Goal: Task Accomplishment & Management: Complete application form

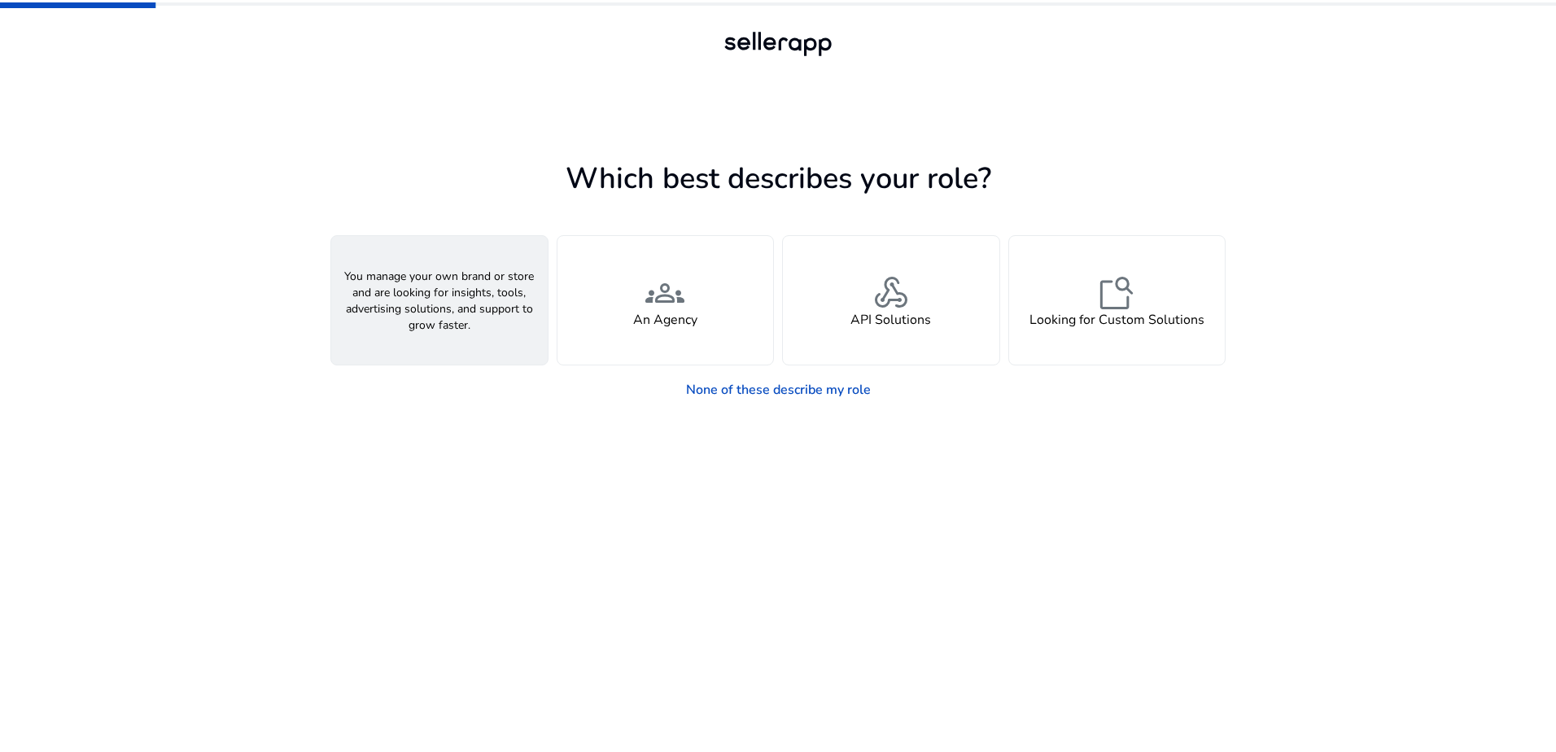
click at [478, 309] on div "person A Seller" at bounding box center [439, 300] width 217 height 129
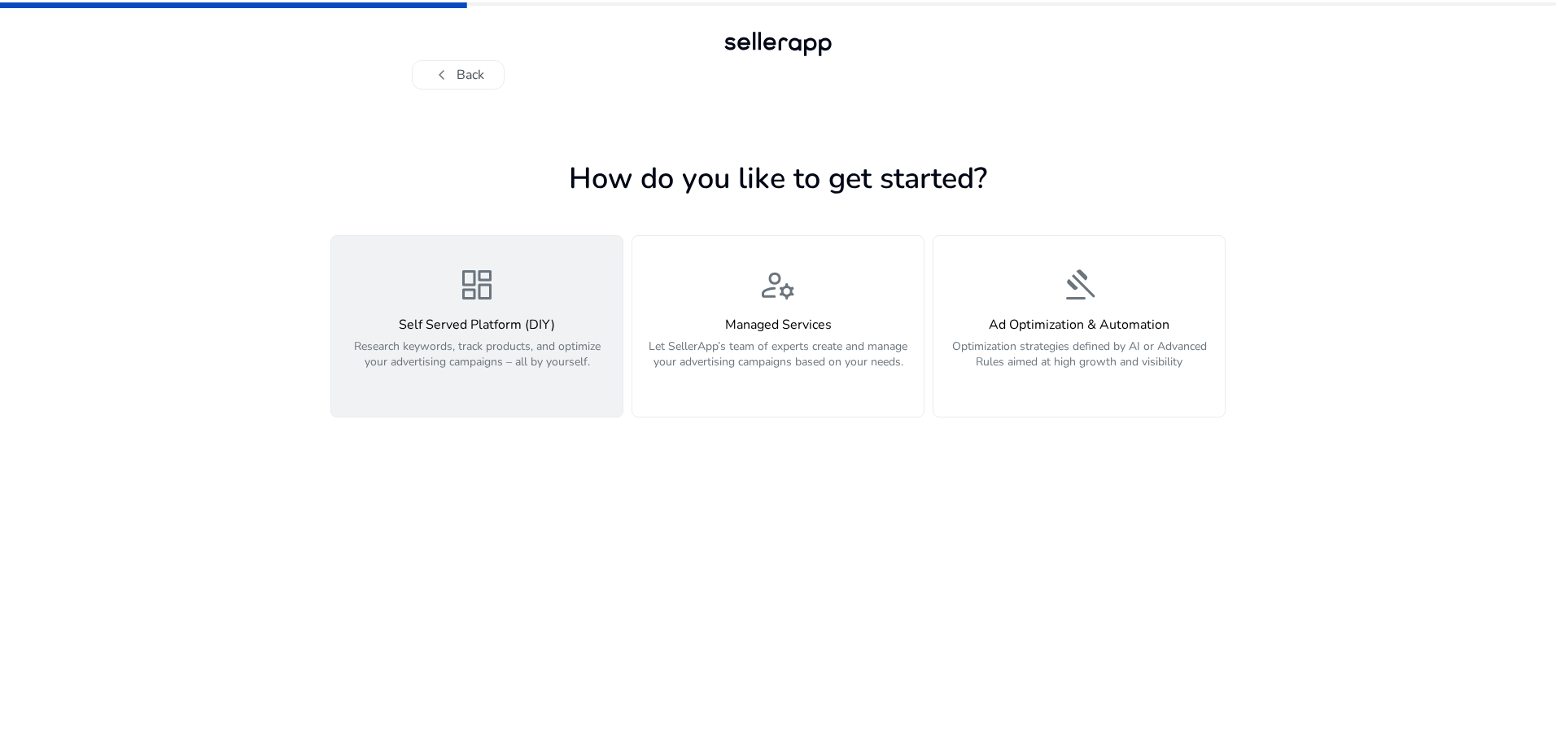
click at [558, 357] on p "Research keywords, track products, and optimize your advertising campaigns – al…" at bounding box center [477, 363] width 272 height 49
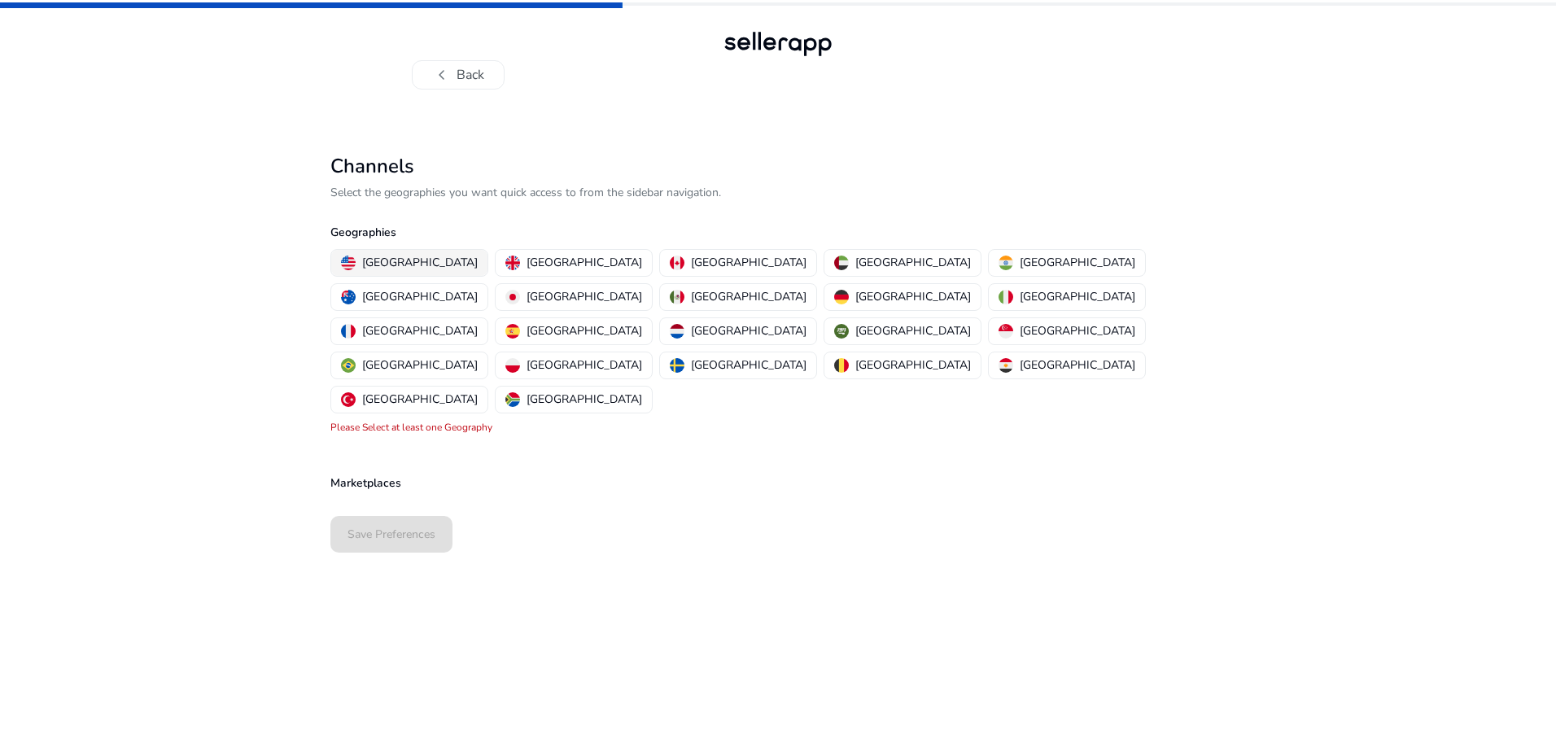
click at [407, 260] on p "[GEOGRAPHIC_DATA]" at bounding box center [420, 262] width 116 height 17
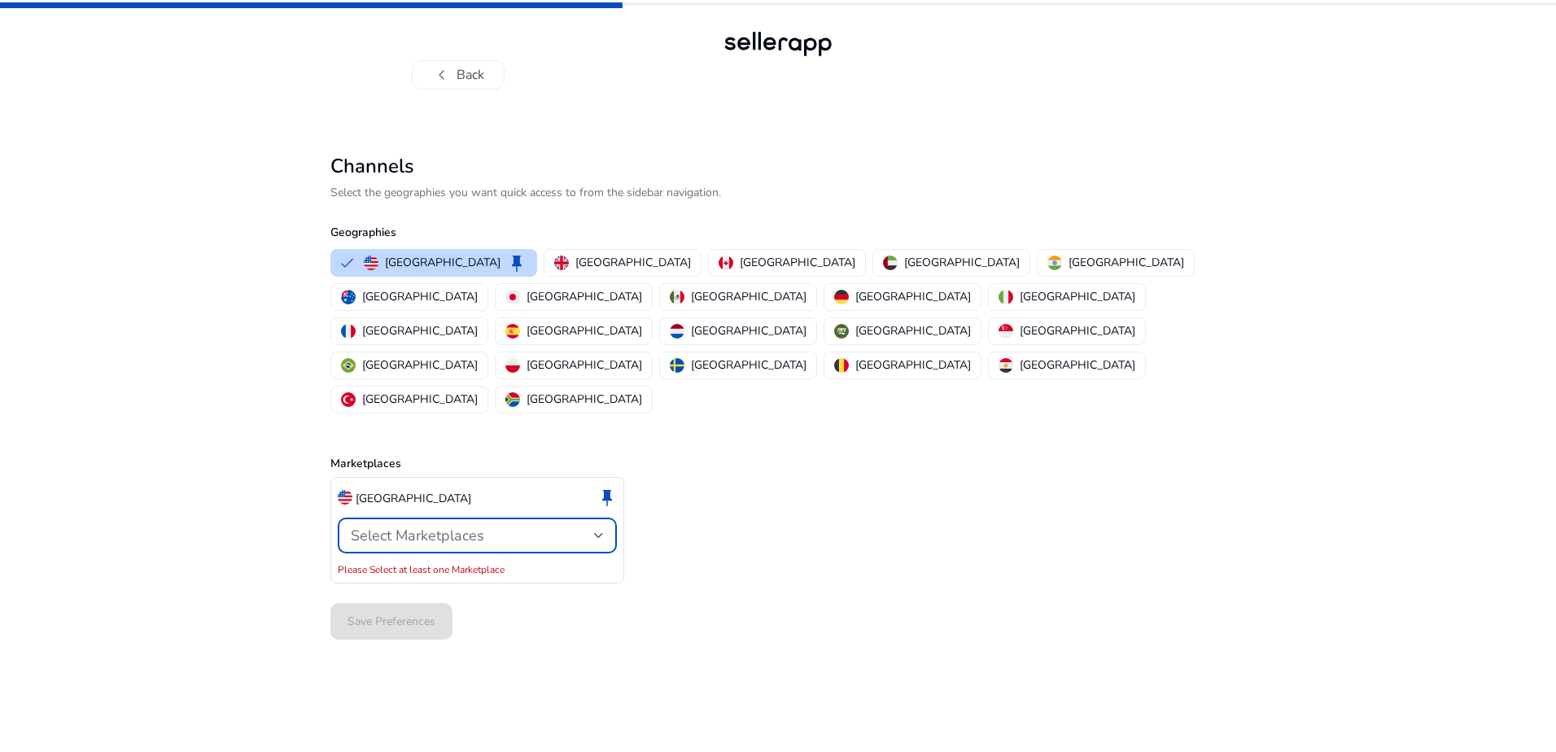
click at [411, 526] on span "Select Marketplaces" at bounding box center [418, 536] width 134 height 20
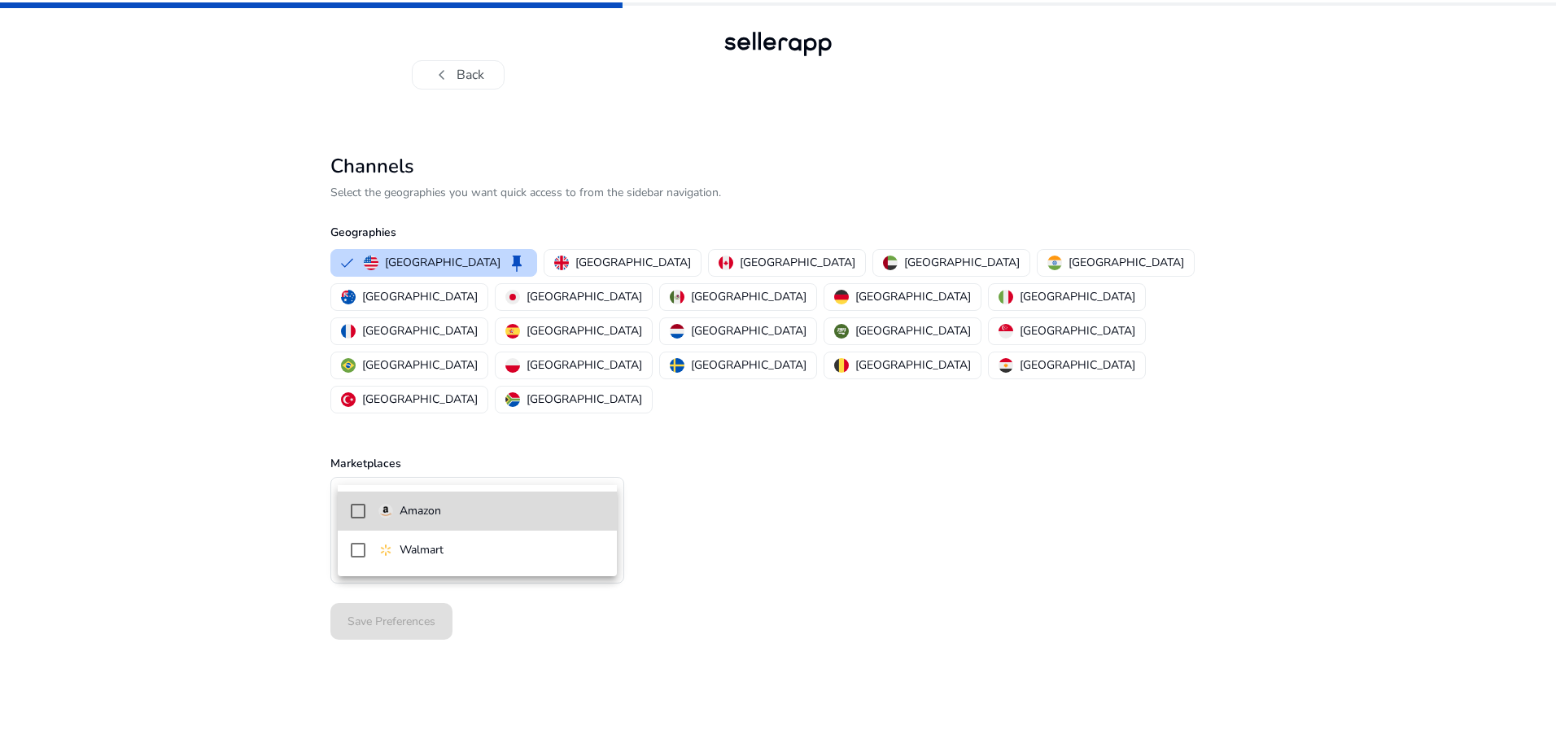
click at [424, 520] on p "Amazon" at bounding box center [421, 511] width 42 height 18
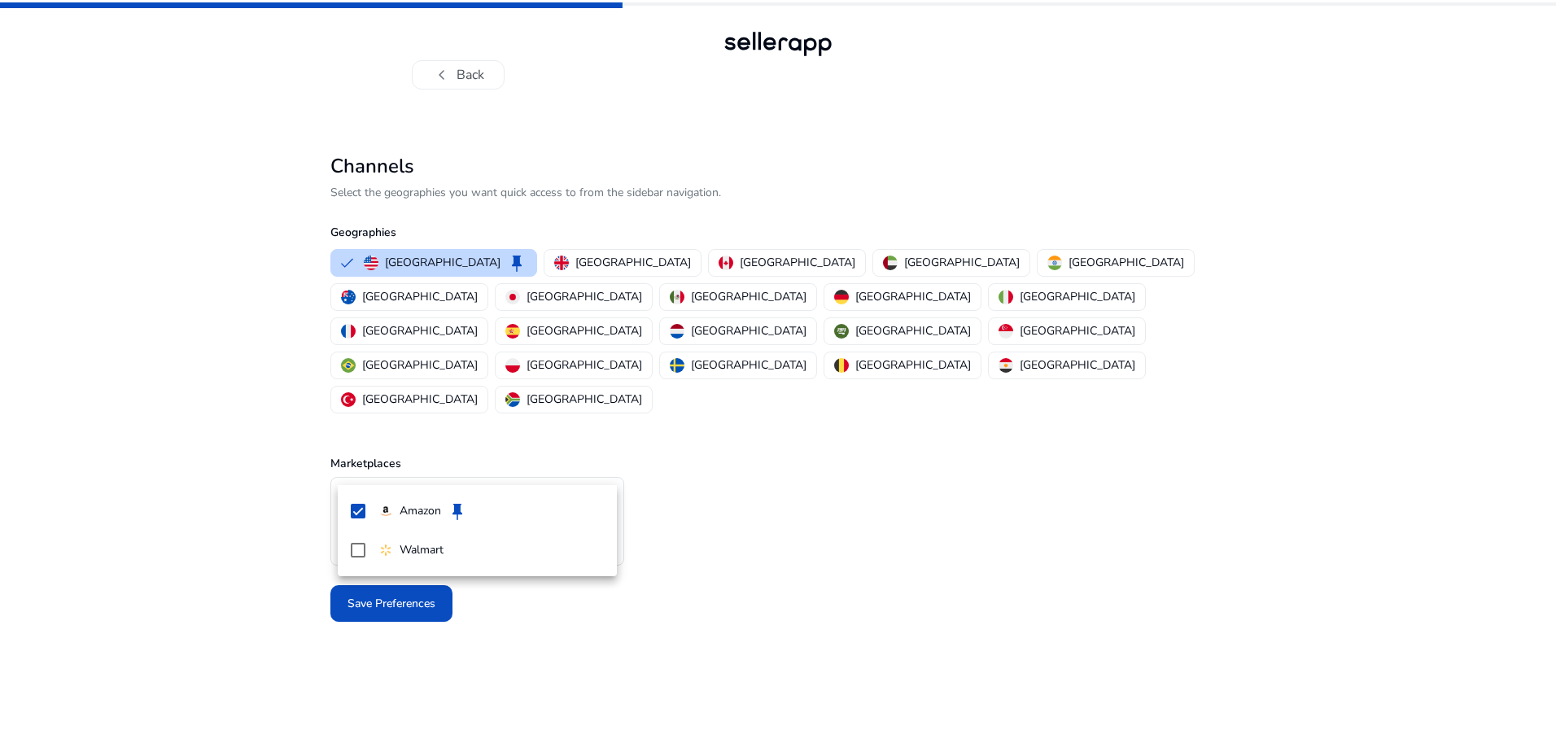
click at [461, 624] on div at bounding box center [778, 376] width 1556 height 752
click at [426, 526] on mat-select-trigger "Amazon" at bounding box center [472, 536] width 243 height 20
click at [361, 545] on mat-option "Walmart" at bounding box center [477, 555] width 279 height 39
click at [398, 658] on div at bounding box center [778, 376] width 1556 height 752
click at [389, 595] on span "Save Preferences" at bounding box center [392, 603] width 88 height 17
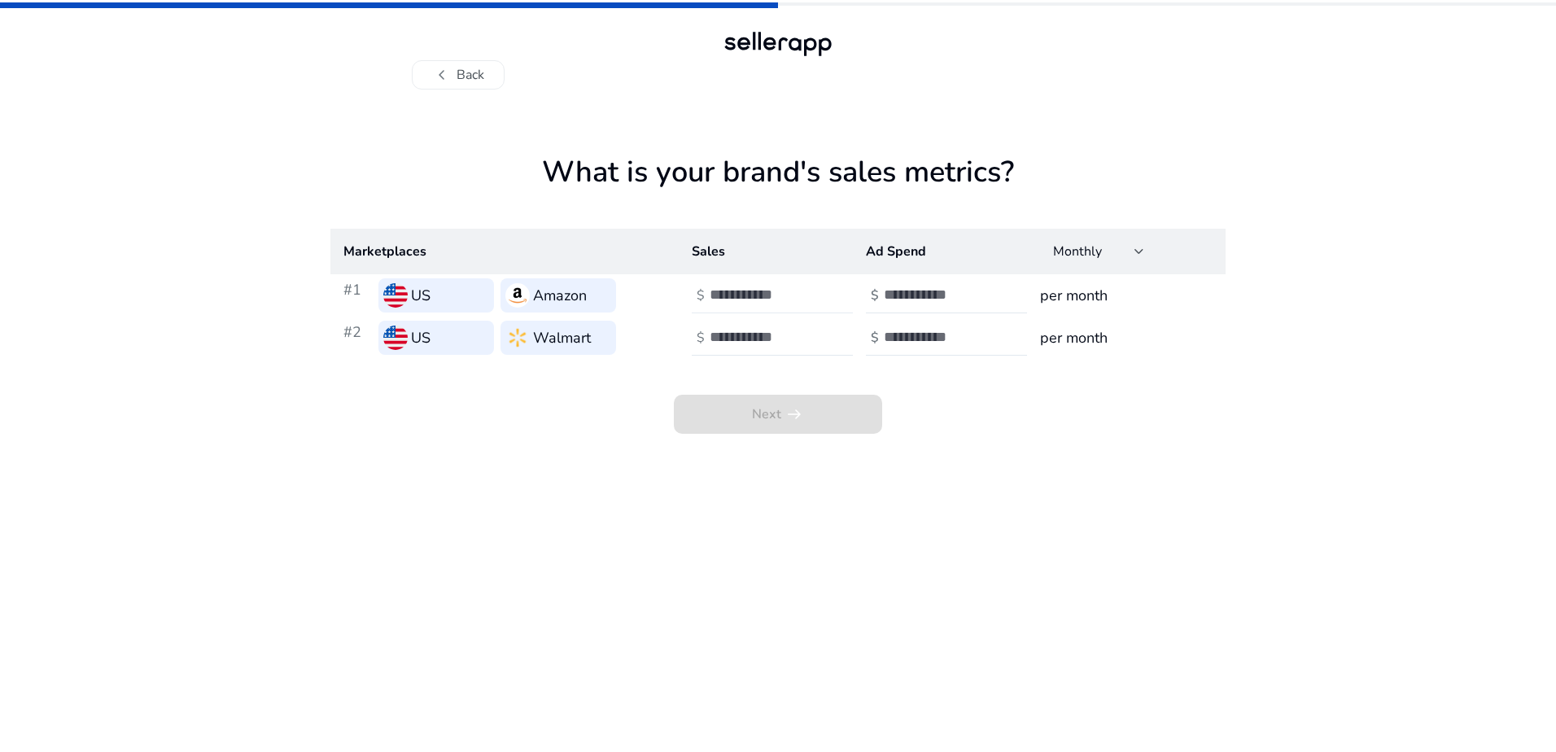
click at [737, 282] on div at bounding box center [783, 296] width 147 height 36
type input "*"
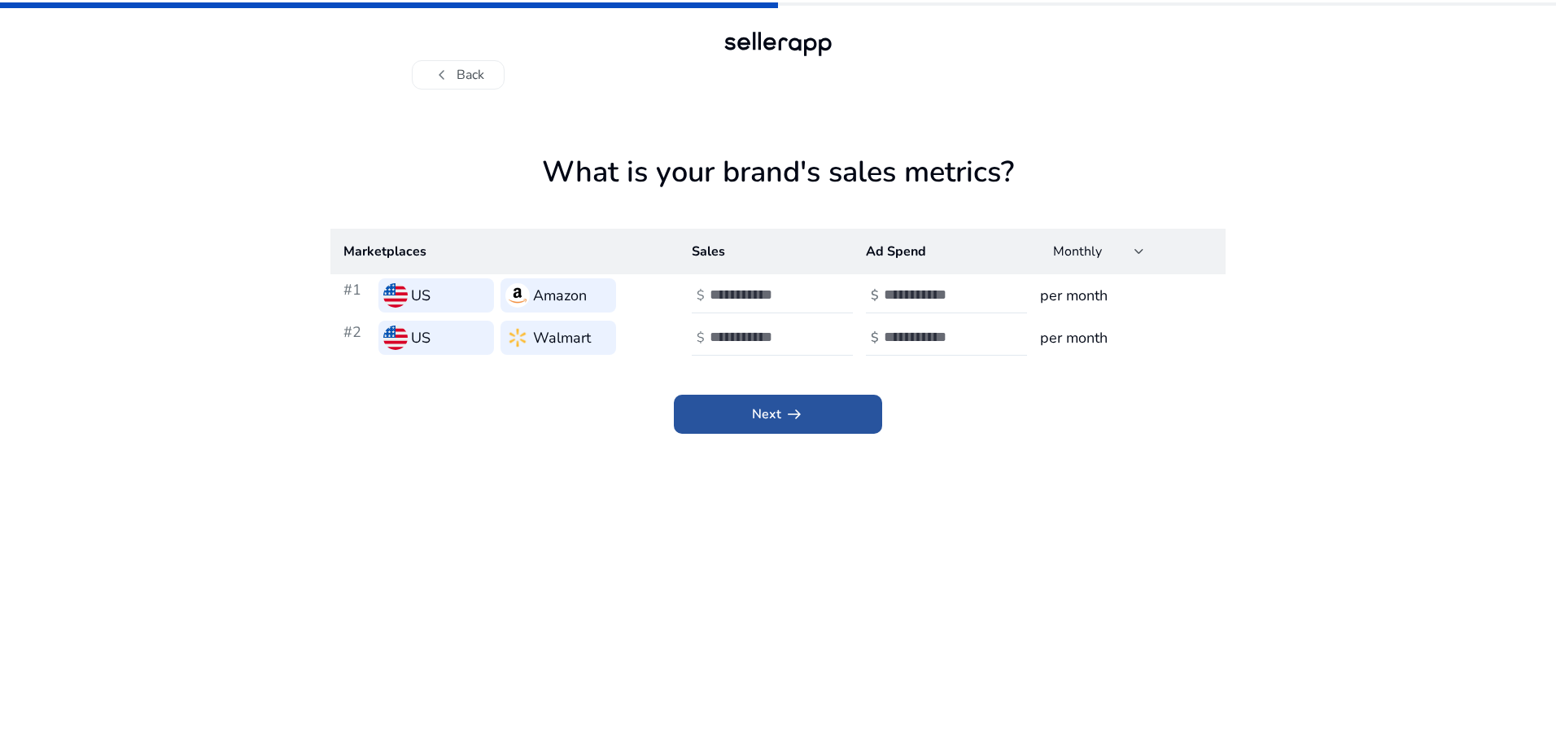
click at [746, 422] on span at bounding box center [778, 414] width 208 height 39
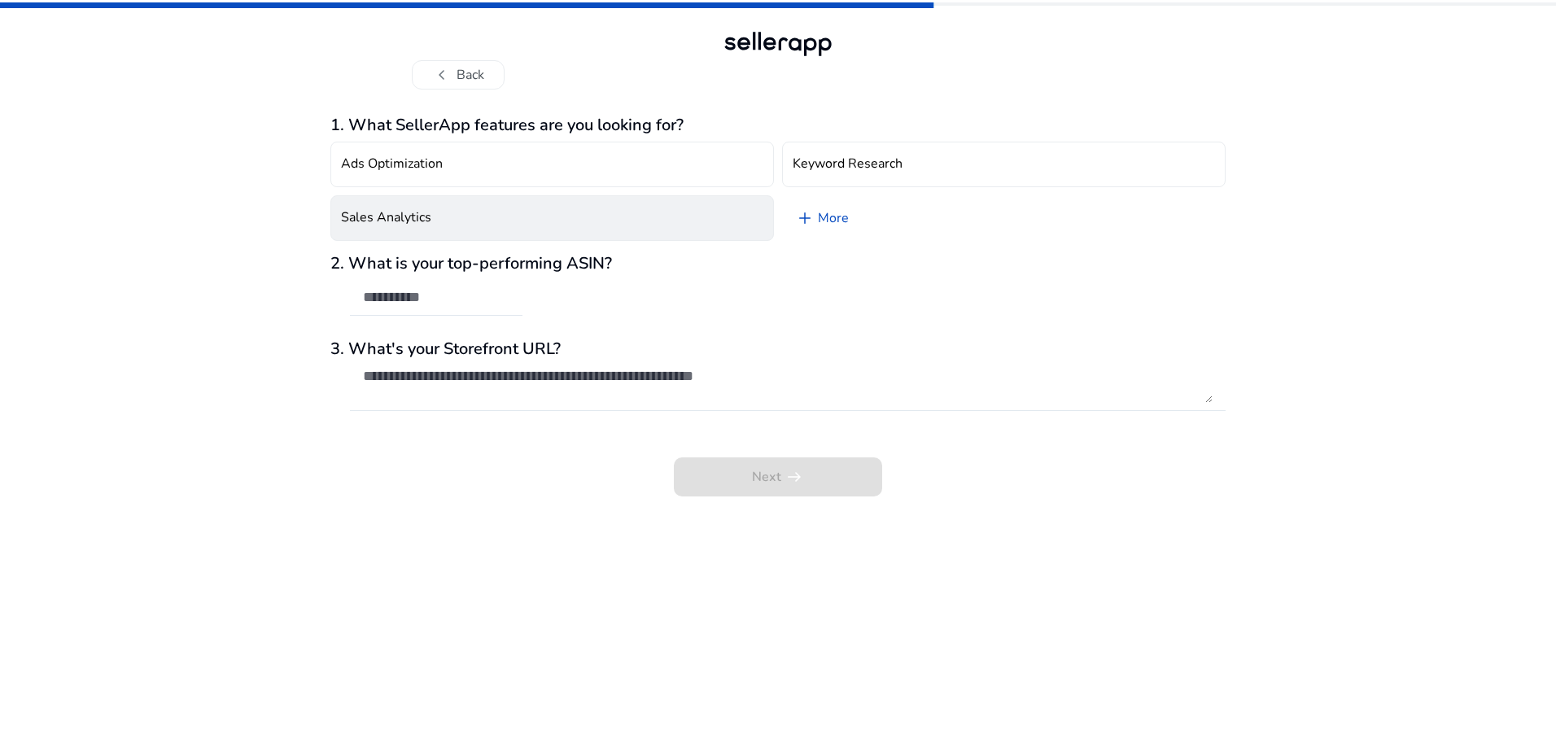
click at [635, 227] on button "Sales Analytics" at bounding box center [553, 218] width 444 height 46
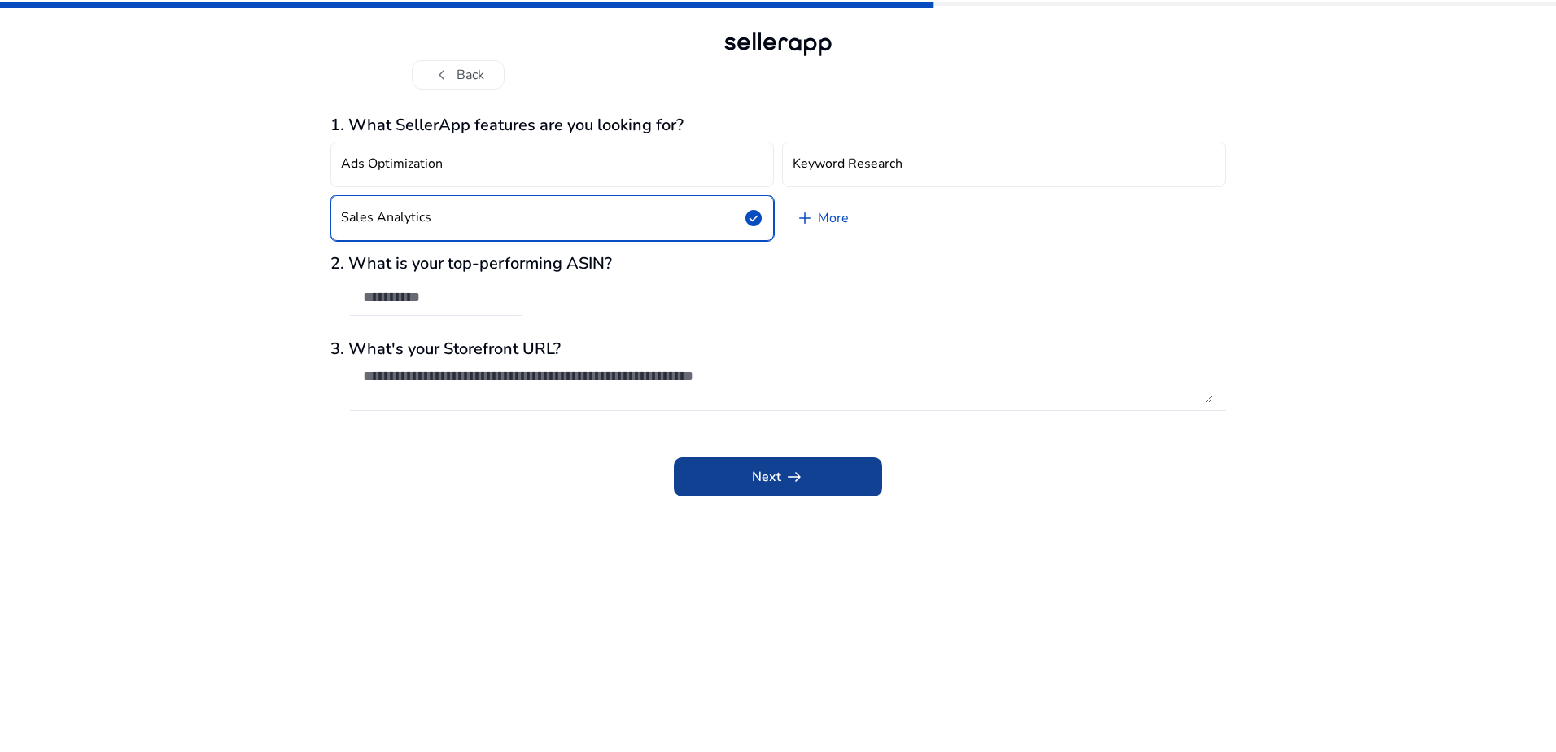
click at [726, 466] on span at bounding box center [778, 477] width 208 height 39
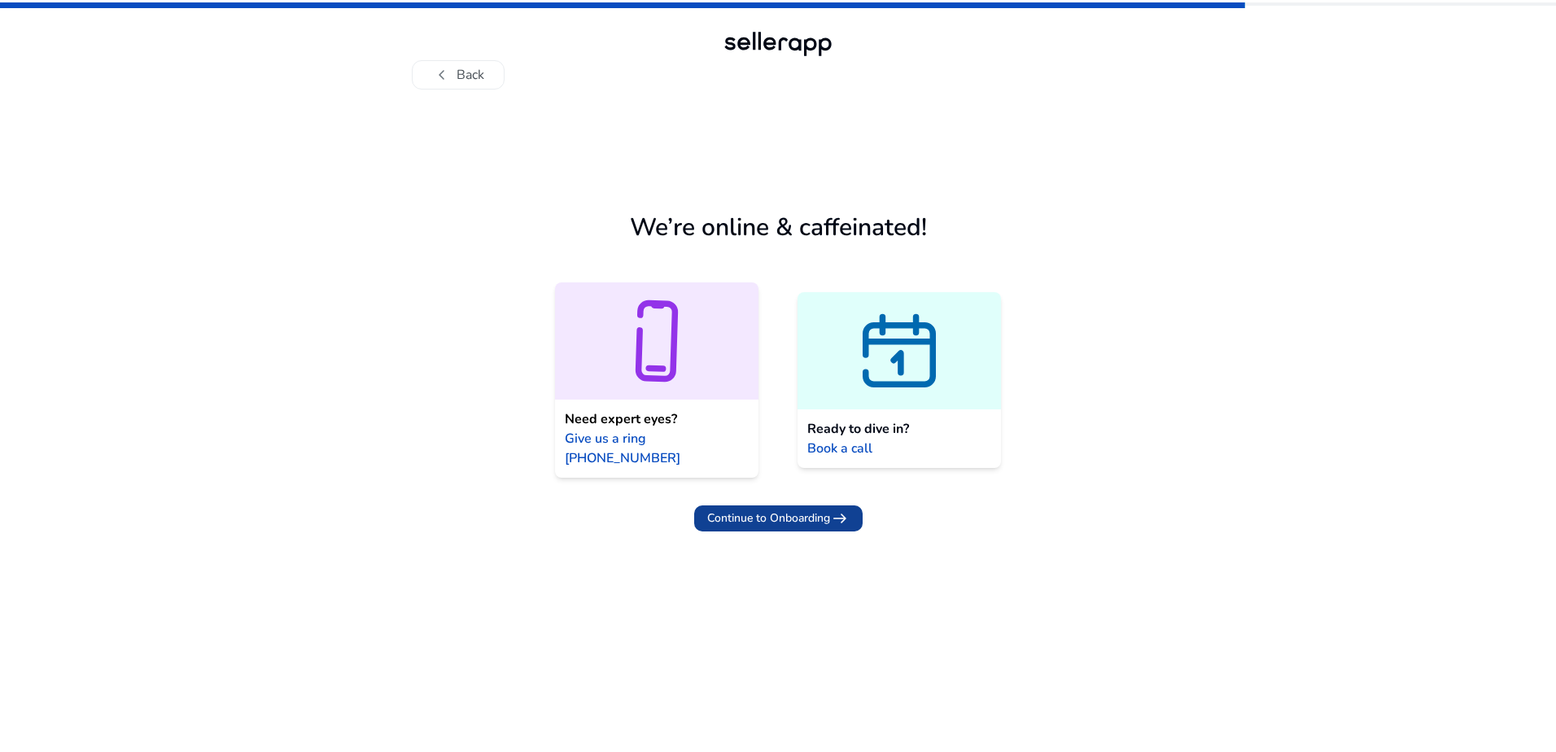
click at [801, 510] on span "Continue to Onboarding" at bounding box center [768, 518] width 123 height 17
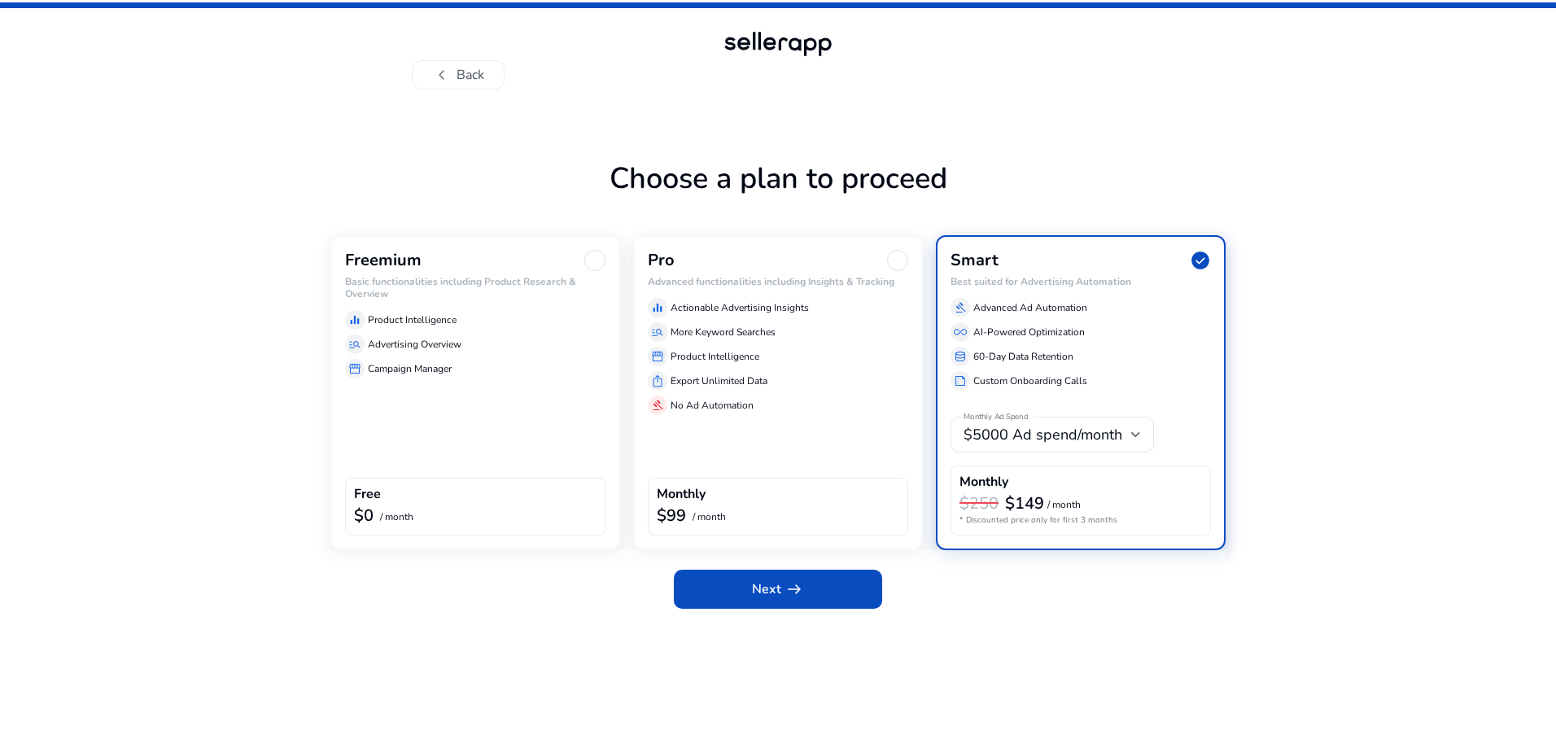
click at [523, 348] on div "manage_search Advertising Overview" at bounding box center [475, 345] width 261 height 20
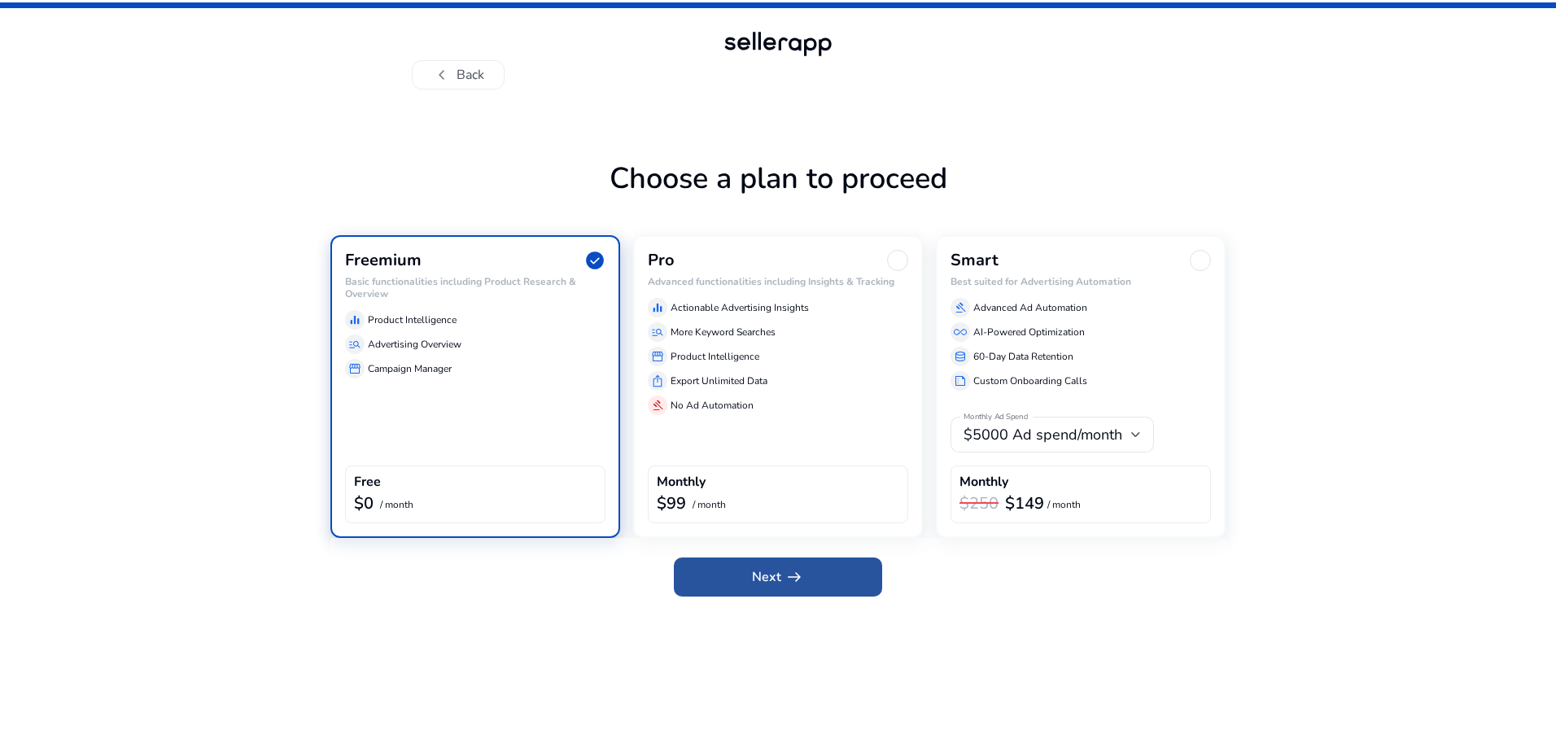
click at [760, 595] on span at bounding box center [778, 577] width 208 height 39
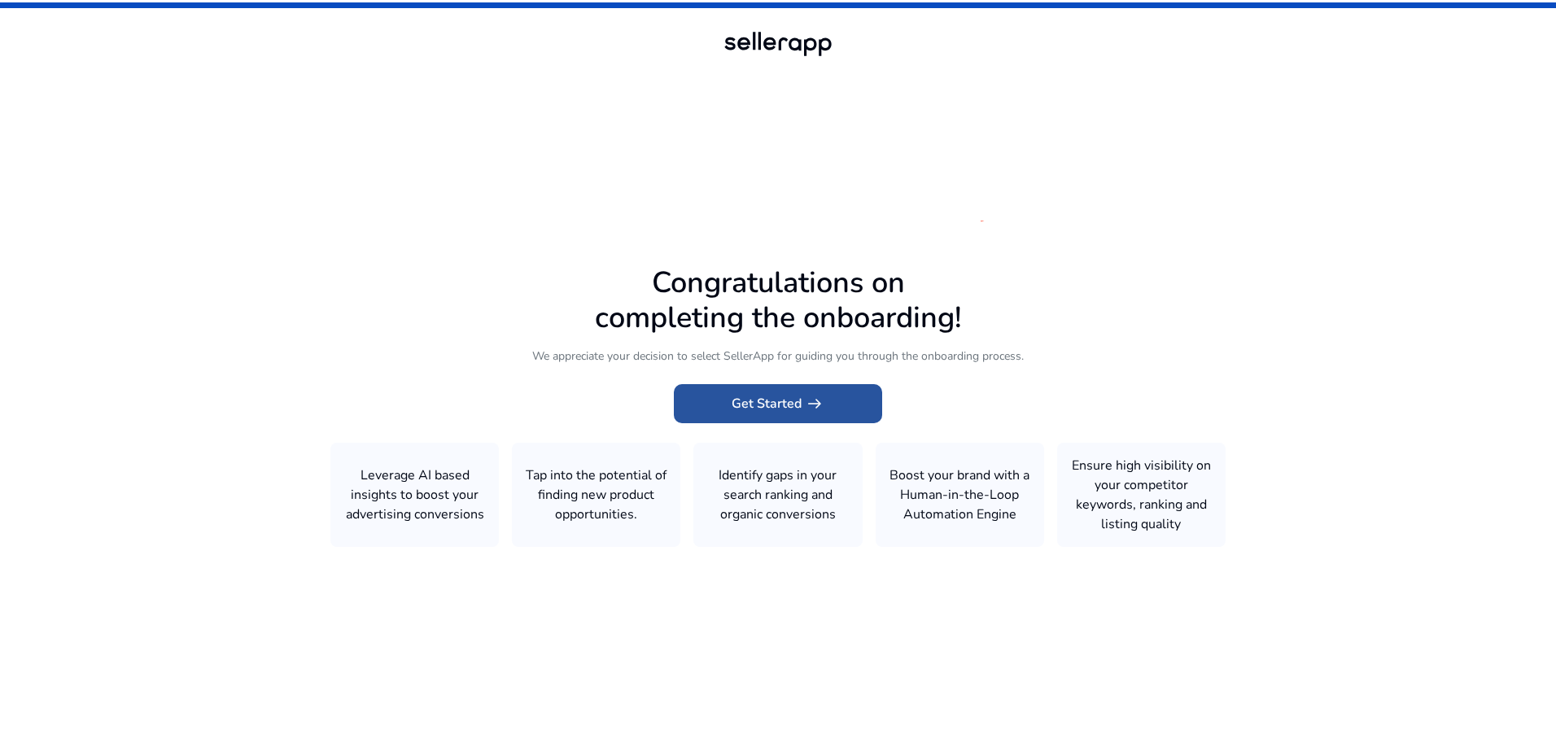
click at [774, 417] on span at bounding box center [778, 403] width 208 height 39
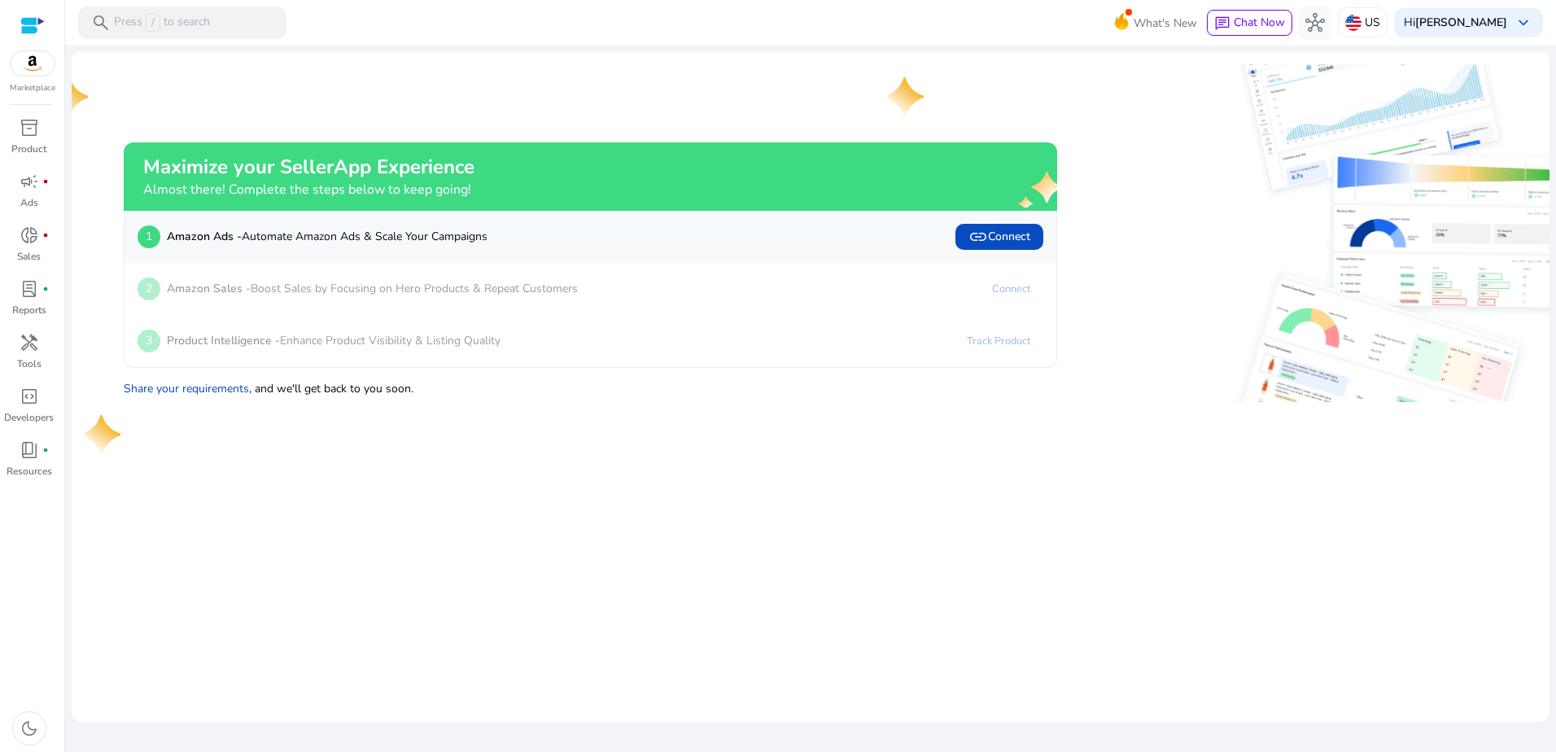
click at [876, 304] on div "2 Amazon Sales - Boost Sales by Focusing on Hero Products & Repeat Customers Co…" at bounding box center [591, 289] width 932 height 52
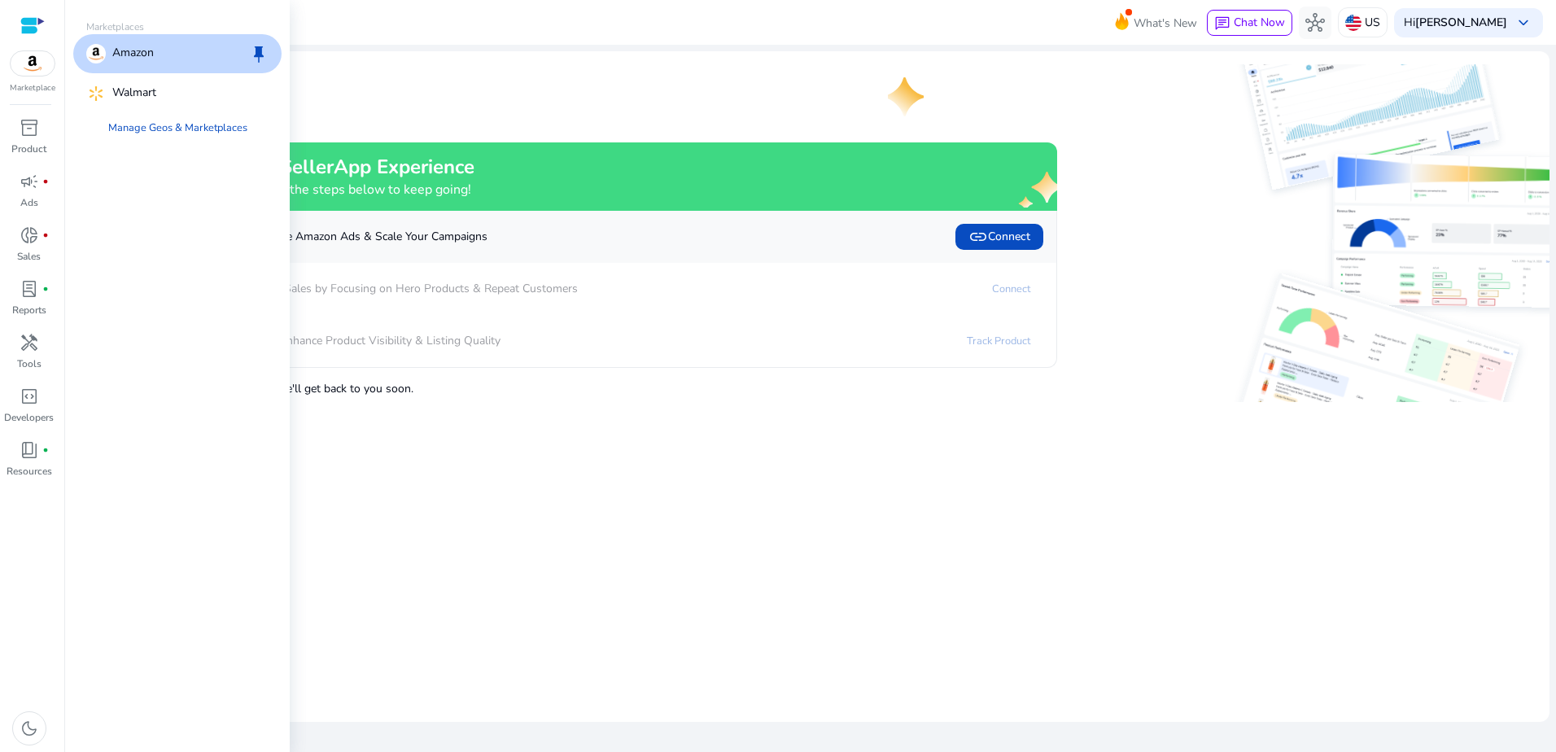
click at [28, 59] on img at bounding box center [33, 63] width 44 height 24
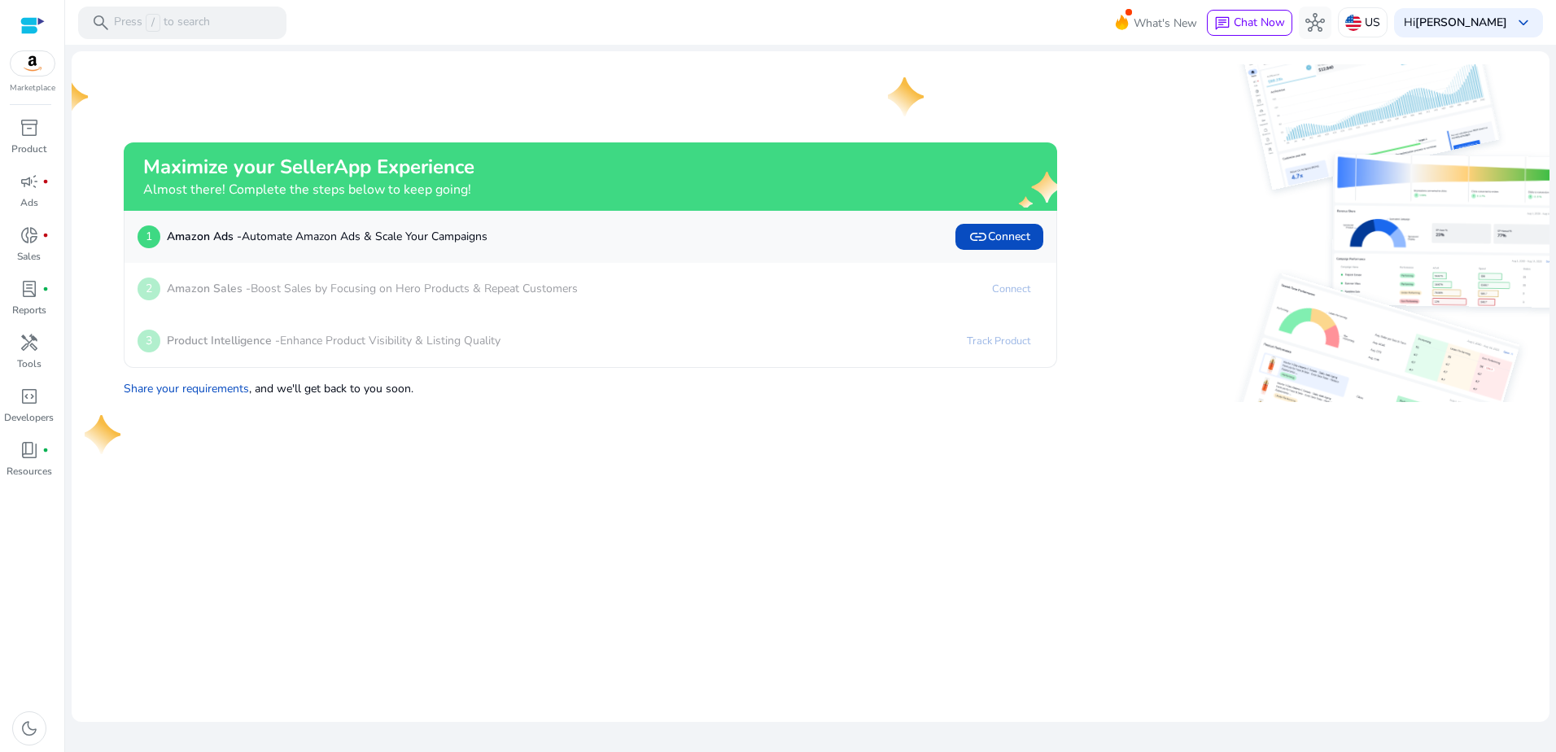
click at [317, 549] on mat-card "Maximize your SellerApp Experience Almost there! Complete the steps below to ke…" at bounding box center [811, 386] width 1478 height 671
click at [19, 354] on div "handyman" at bounding box center [30, 343] width 46 height 26
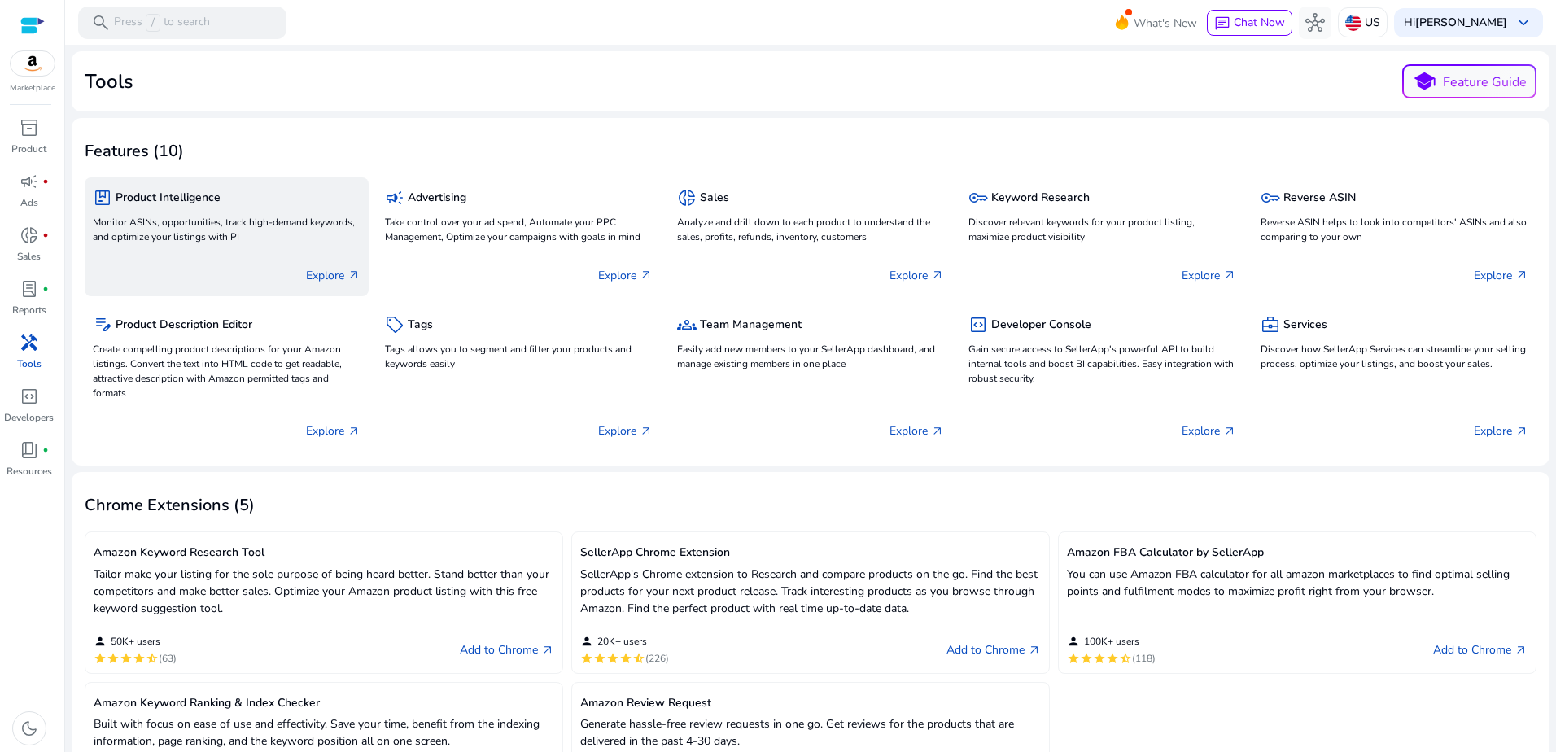
click at [323, 272] on p "Explore arrow_outward" at bounding box center [333, 275] width 55 height 17
